Goal: Transaction & Acquisition: Purchase product/service

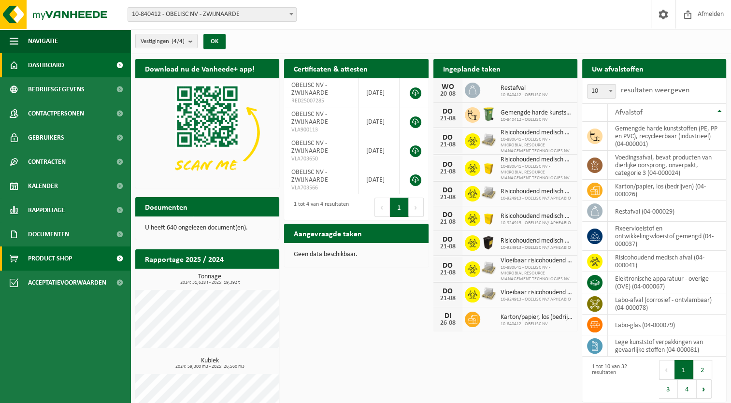
click at [63, 257] on span "Product Shop" at bounding box center [50, 258] width 44 height 24
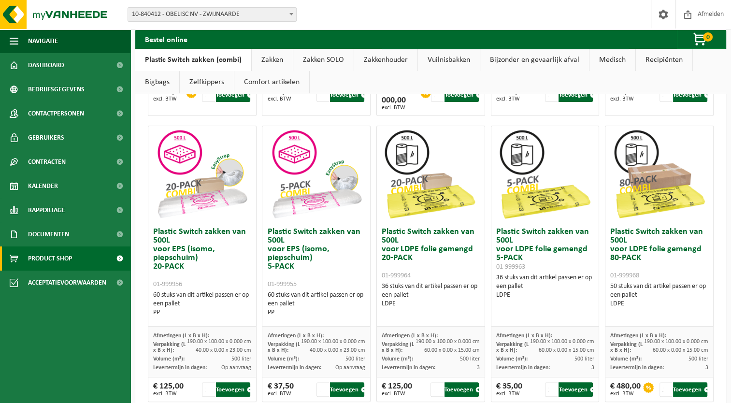
scroll to position [338, 0]
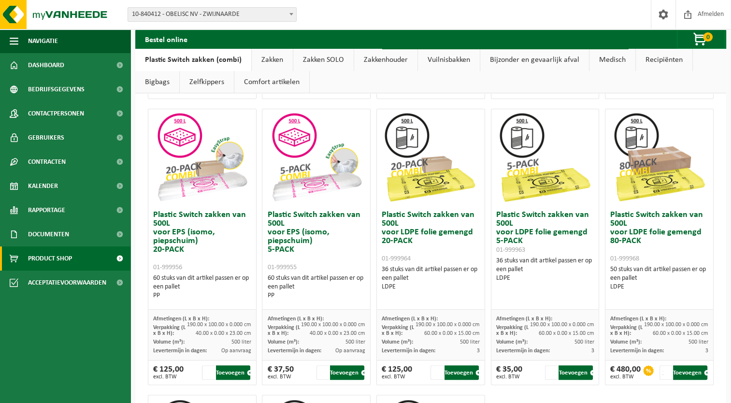
click at [193, 251] on h3 "Plastic Switch zakken van 500L voor EPS (isomo, piepschuim) 20-PACK 01-999956" at bounding box center [202, 241] width 98 height 61
click at [193, 225] on h3 "Plastic Switch zakken van 500L voor EPS (isomo, piepschuim) 20-PACK 01-999956" at bounding box center [202, 241] width 98 height 61
click at [244, 373] on button "Toevoegen" at bounding box center [233, 372] width 34 height 14
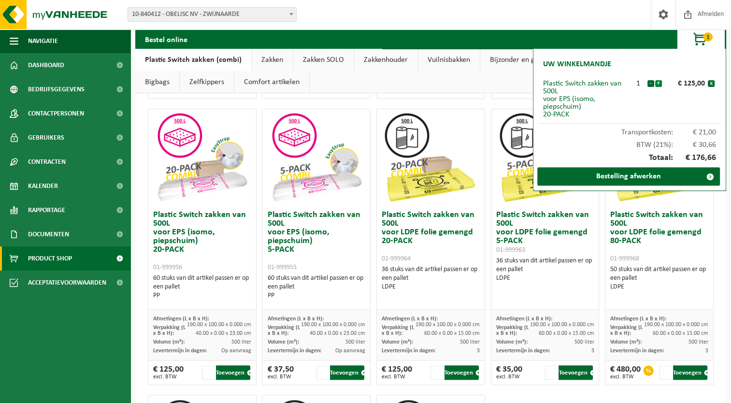
click at [656, 83] on button "+" at bounding box center [658, 83] width 7 height 7
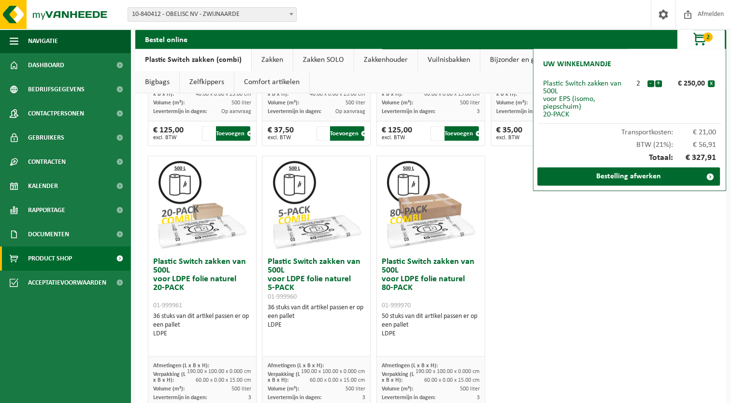
scroll to position [580, 0]
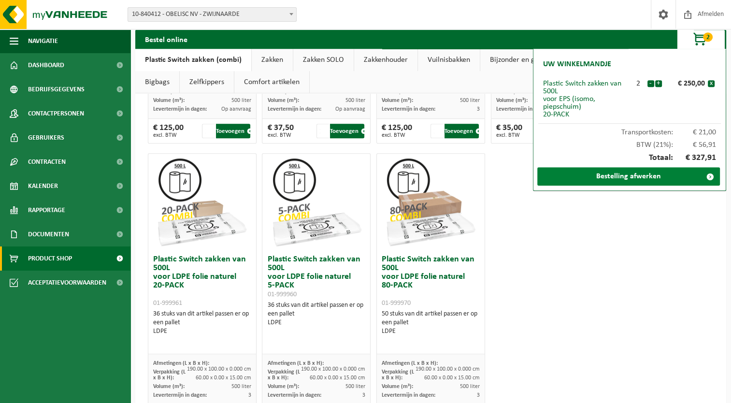
click at [601, 177] on link "Bestelling afwerken" at bounding box center [628, 176] width 183 height 18
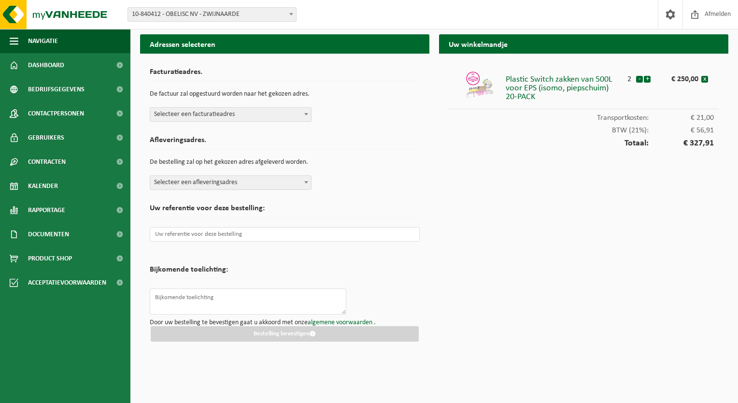
click at [301, 118] on span at bounding box center [306, 114] width 10 height 13
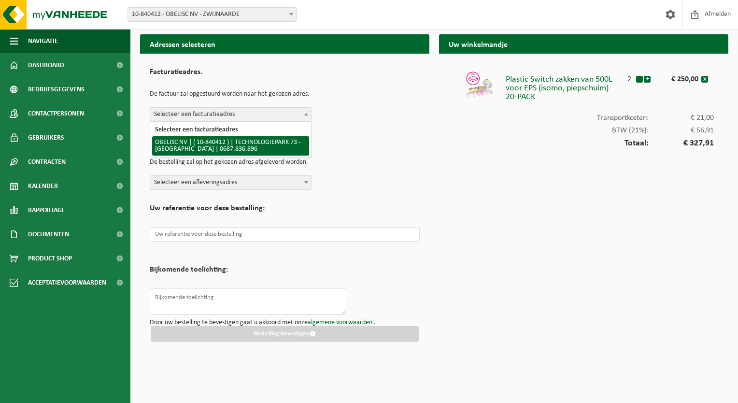
select select "92582"
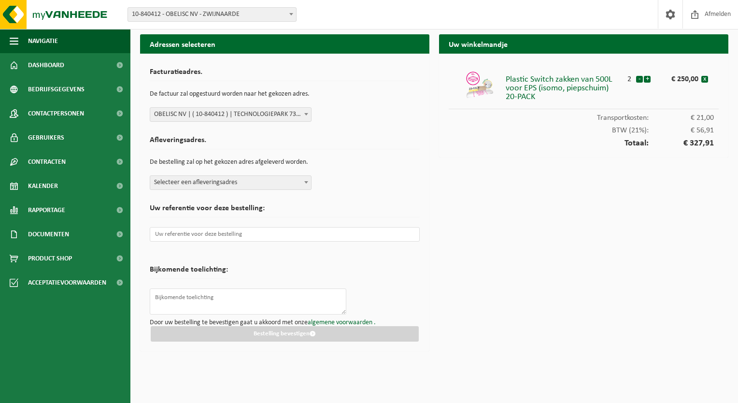
click at [280, 183] on span "Selecteer een afleveringsadres" at bounding box center [230, 183] width 161 height 14
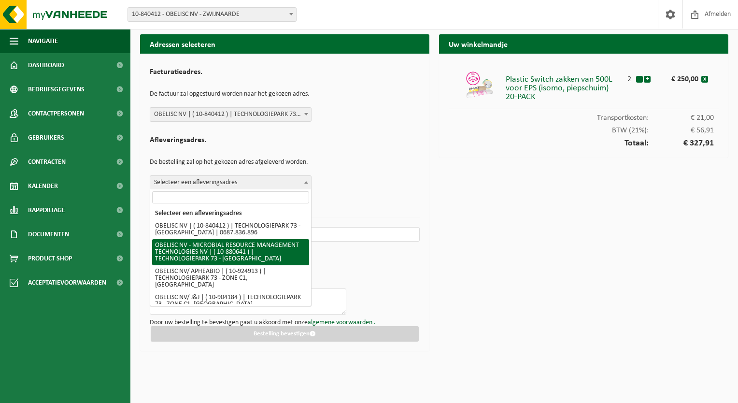
select select "109417"
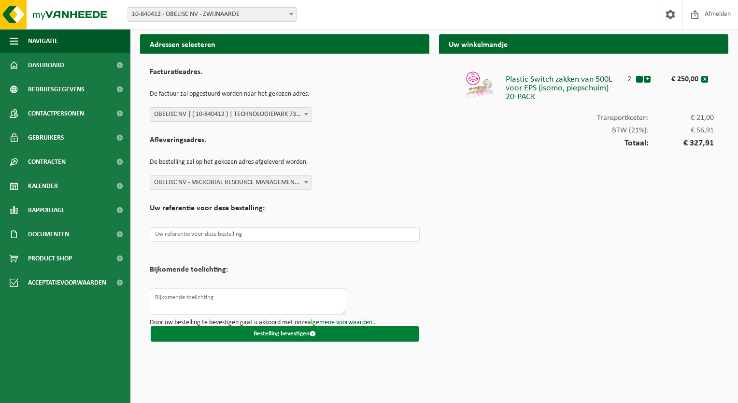
click at [290, 333] on button "Bestelling bevestigen" at bounding box center [285, 333] width 268 height 15
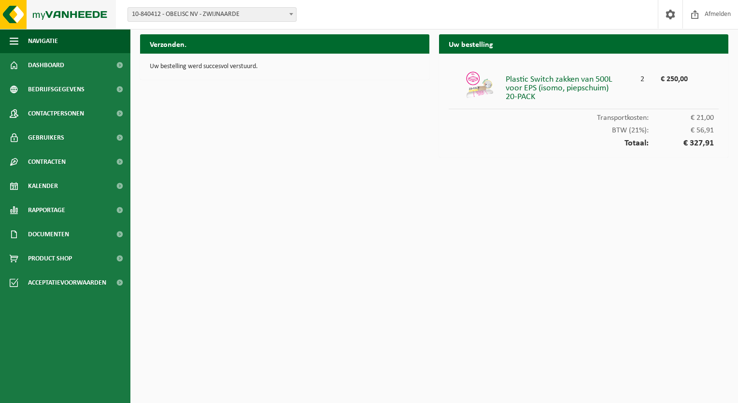
click at [38, 12] on img at bounding box center [58, 14] width 116 height 29
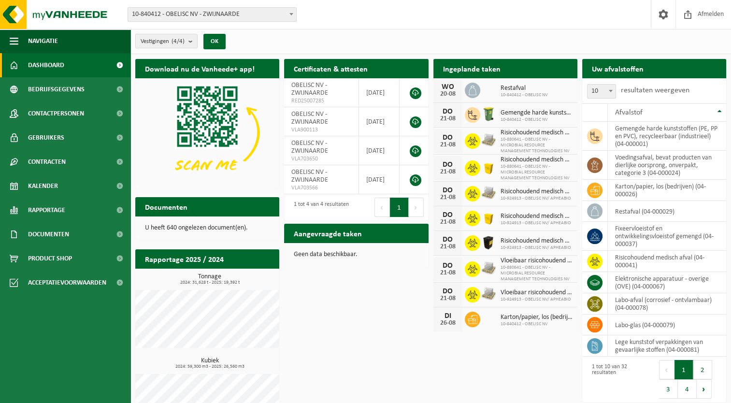
drag, startPoint x: 394, startPoint y: 16, endPoint x: 381, endPoint y: 16, distance: 13.0
click at [394, 16] on div "Vestiging: 10-840412 - OBELISC NV - ZWIJNAARDE 10-880641 - OBELISC NV - MICROBI…" at bounding box center [365, 14] width 731 height 29
